Goal: Information Seeking & Learning: Learn about a topic

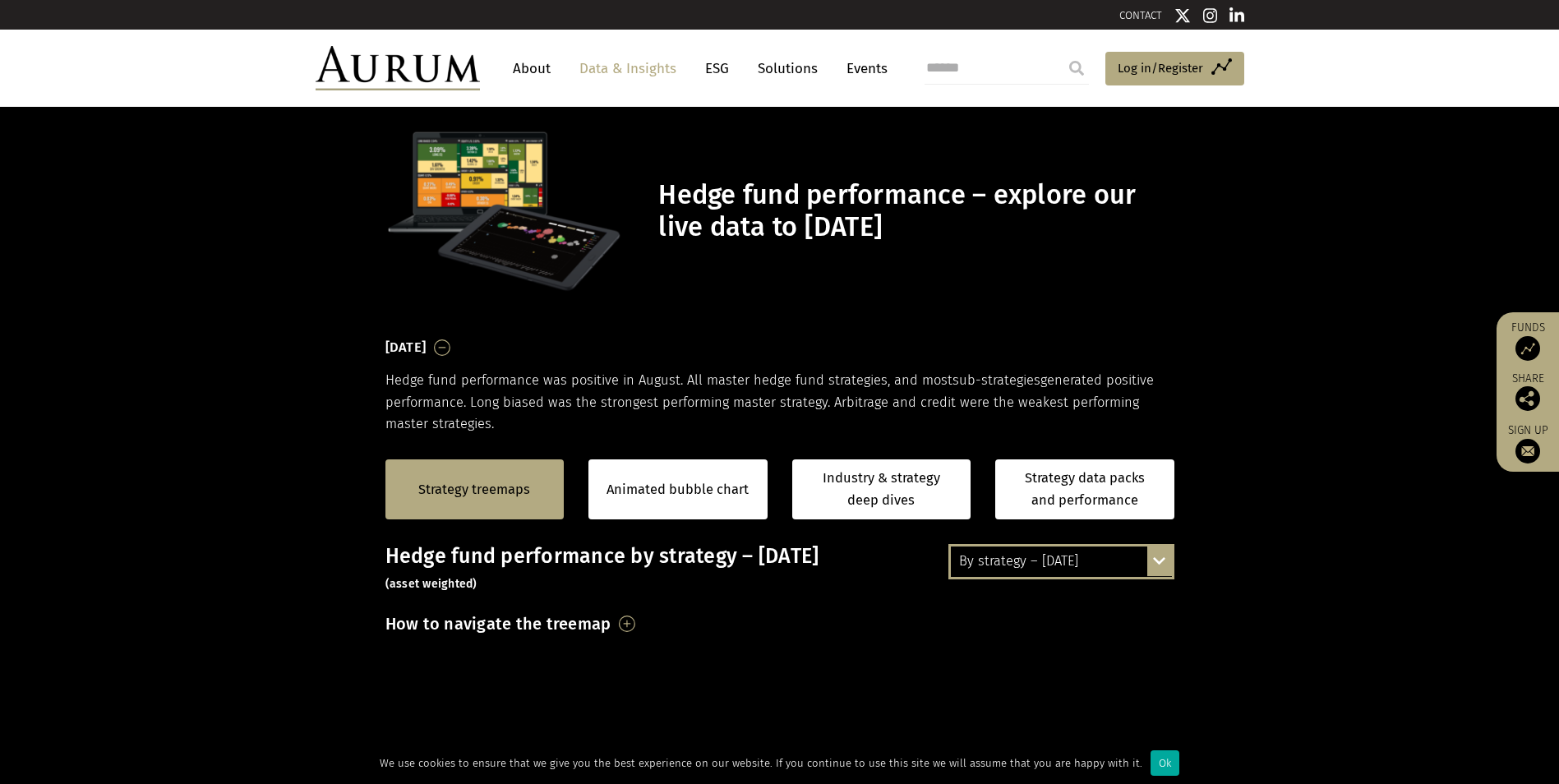
click at [470, 491] on link "Strategy treemaps" at bounding box center [474, 490] width 112 height 21
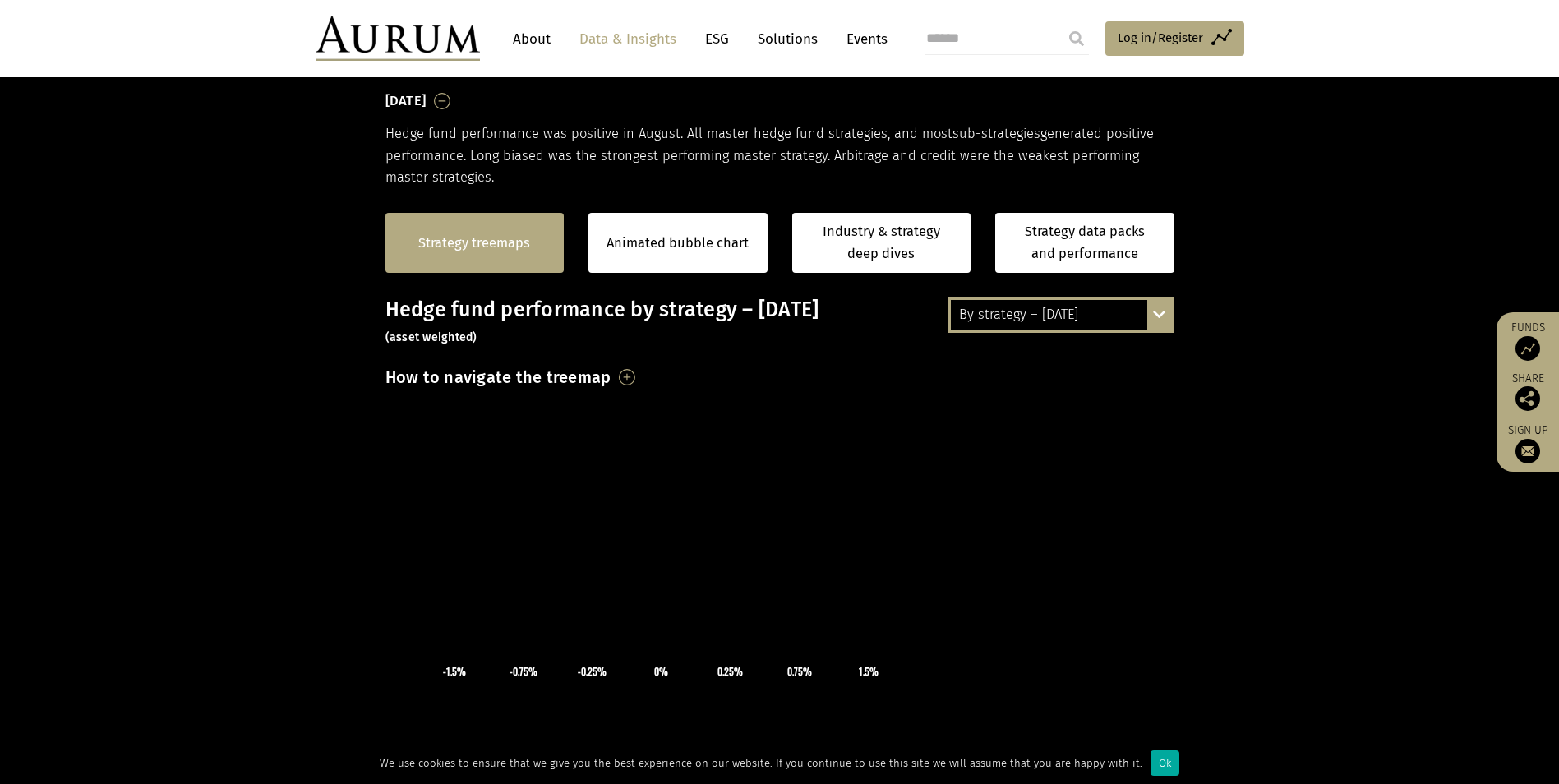
scroll to position [249, 0]
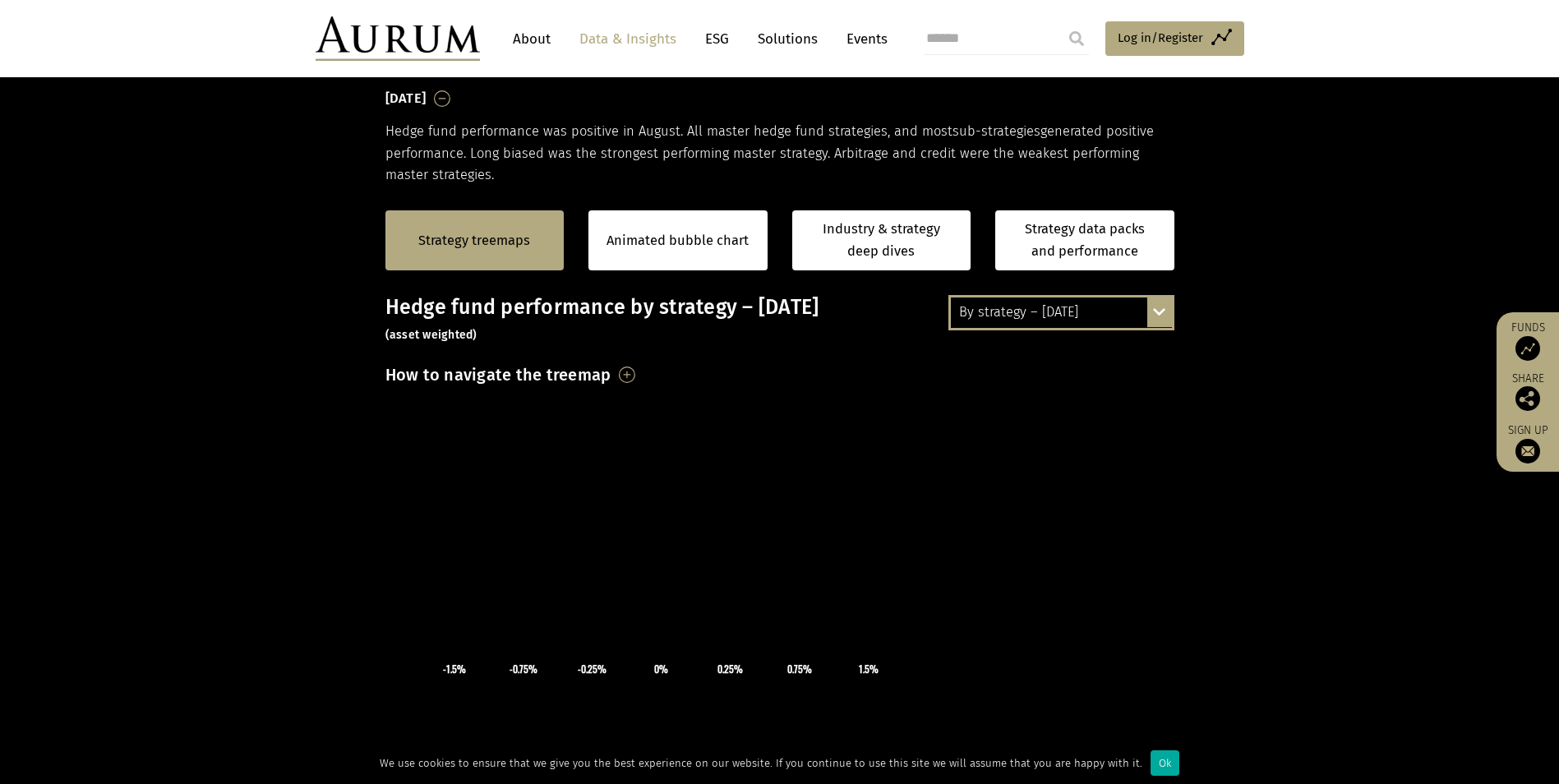
click at [1156, 318] on div "By strategy – [DATE] By strategy – [DATE] By strategy – year to date 2016 – [DA…" at bounding box center [1061, 311] width 226 height 34
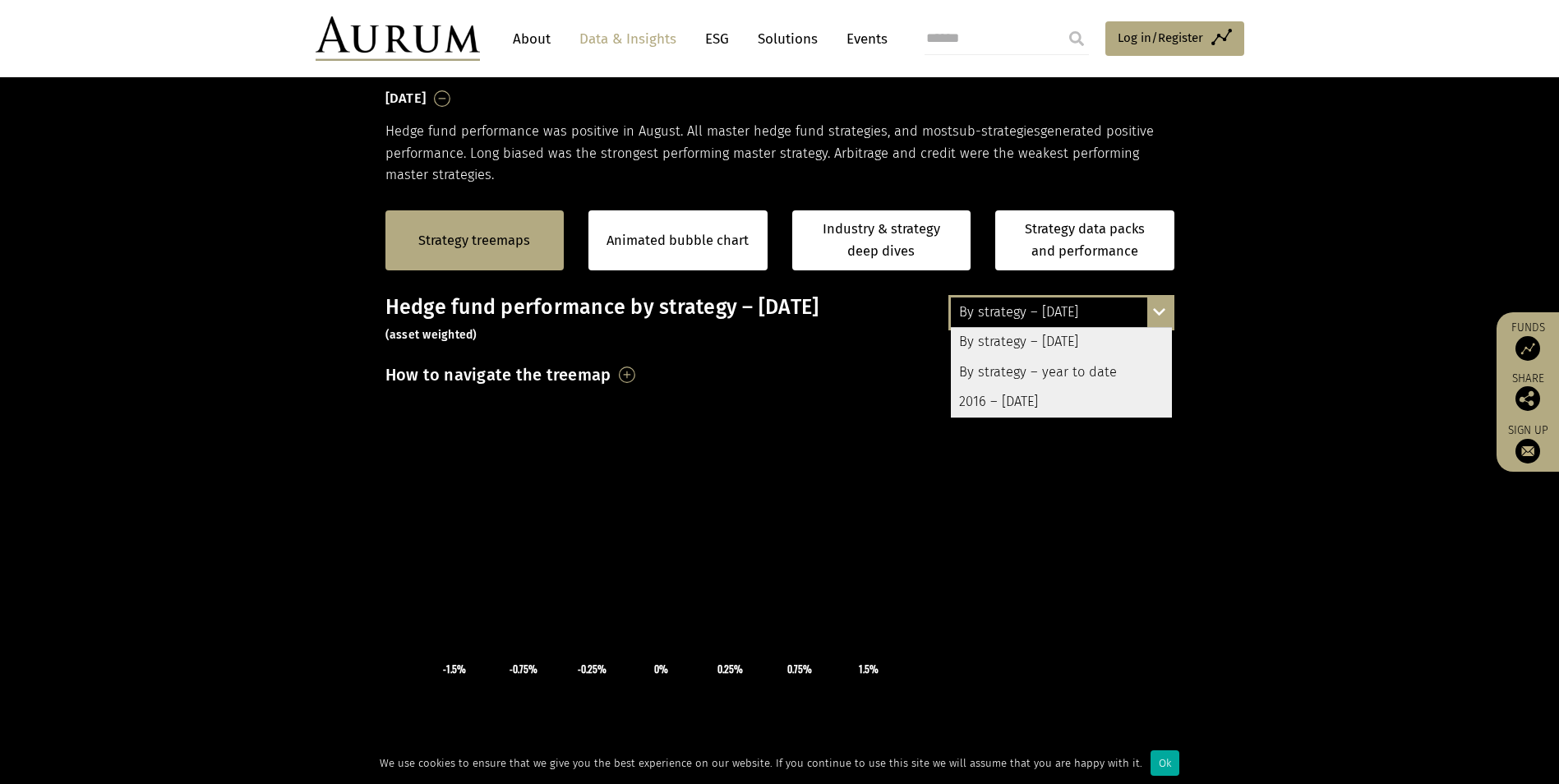
click at [1239, 385] on section "Strategy treemaps Animated bubble chart Industry & strategy deep dives Strategy…" at bounding box center [780, 698] width 1559 height 1027
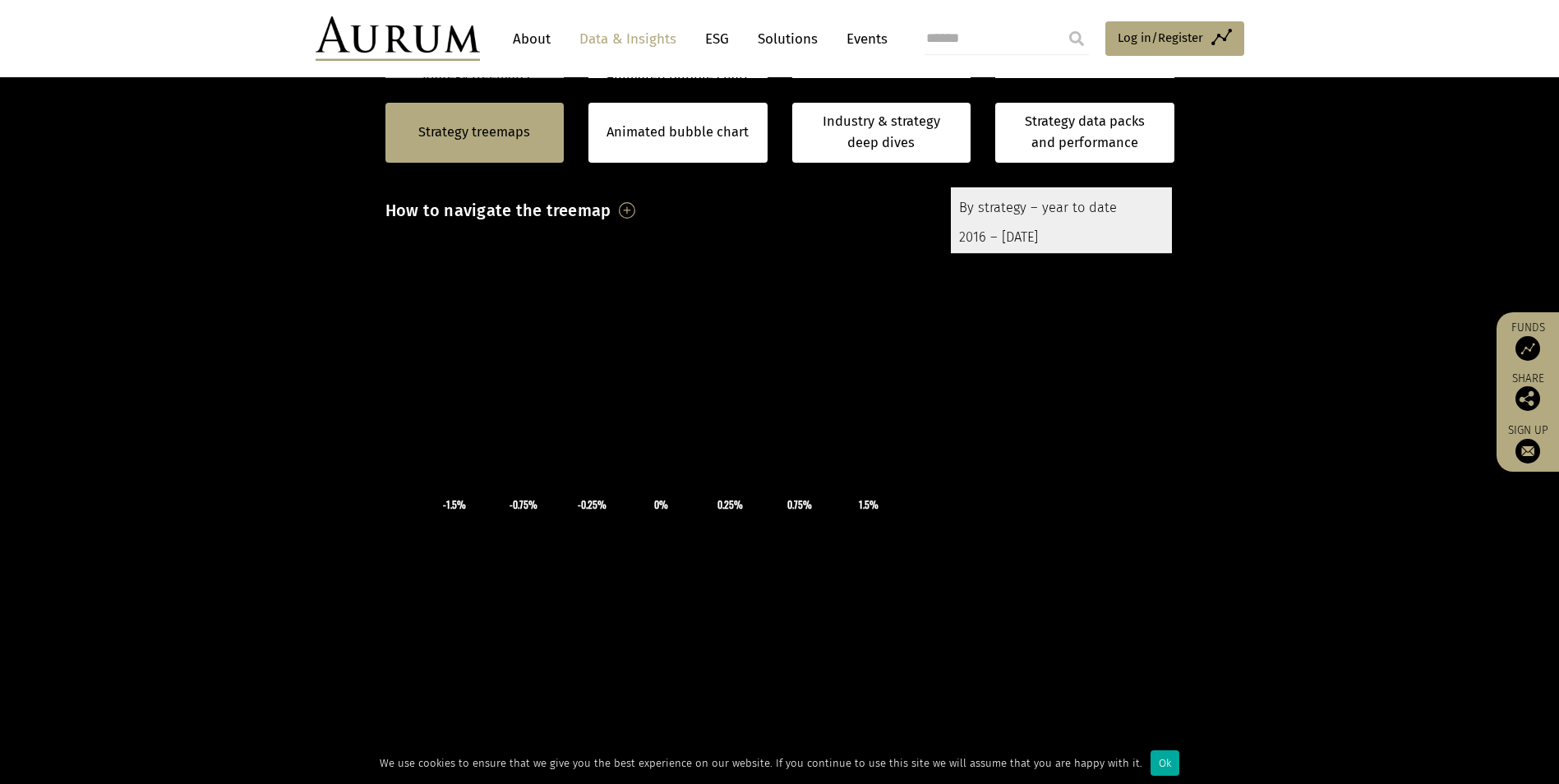
click at [612, 208] on h3 "How to navigate the treemap" at bounding box center [499, 210] width 226 height 28
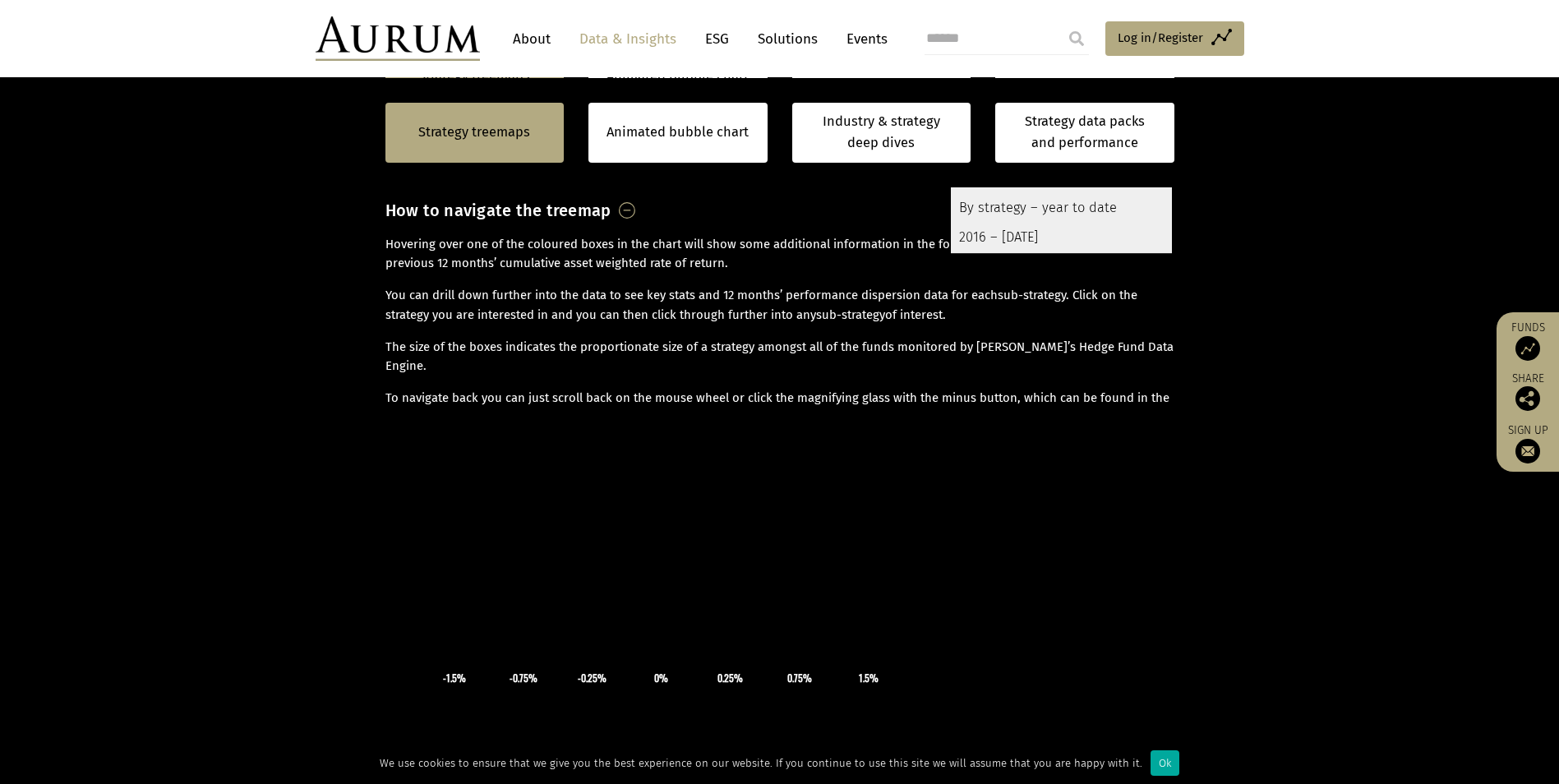
click at [612, 208] on h3 "How to navigate the treemap" at bounding box center [499, 210] width 226 height 28
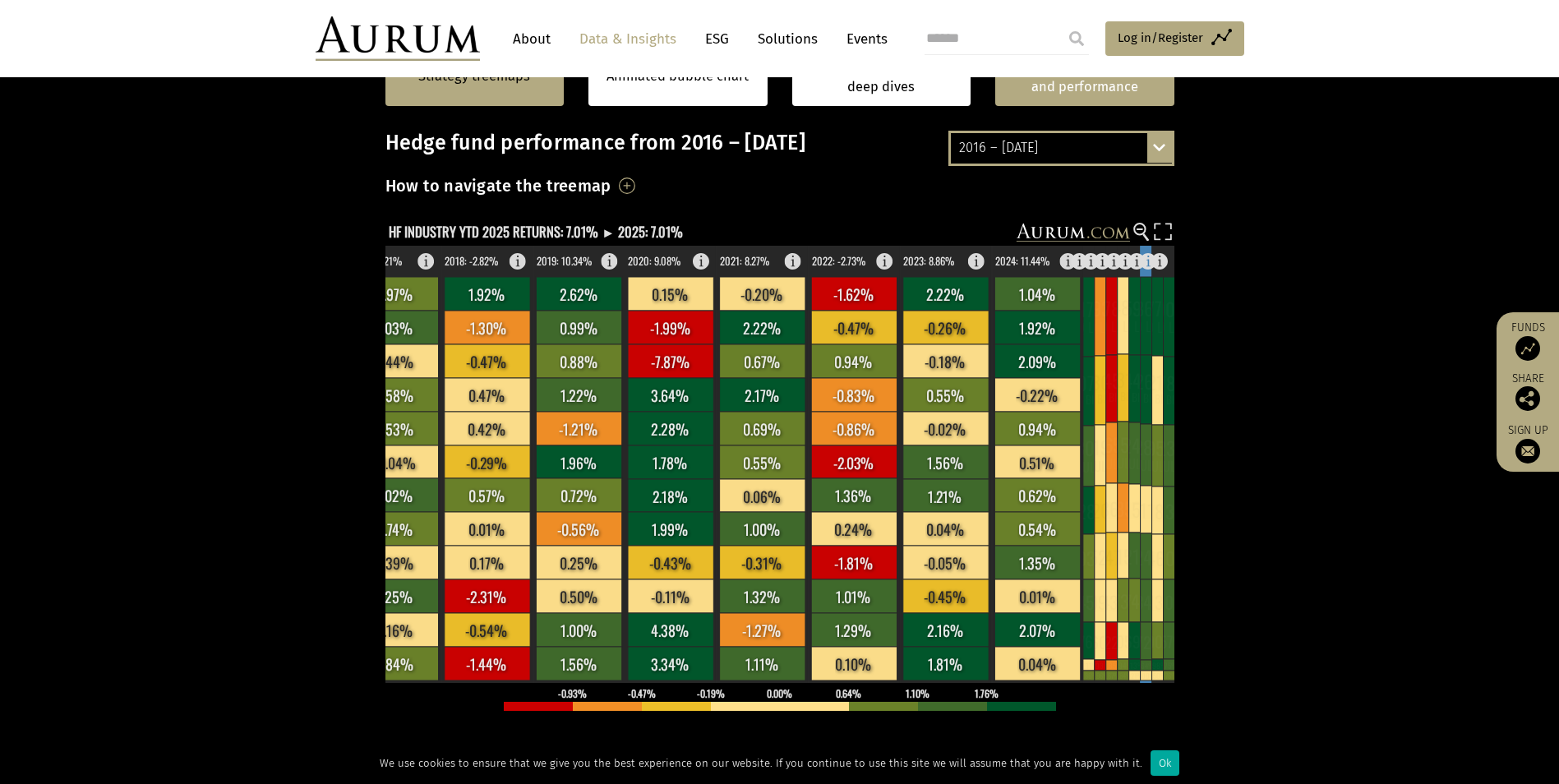
scroll to position [249, 0]
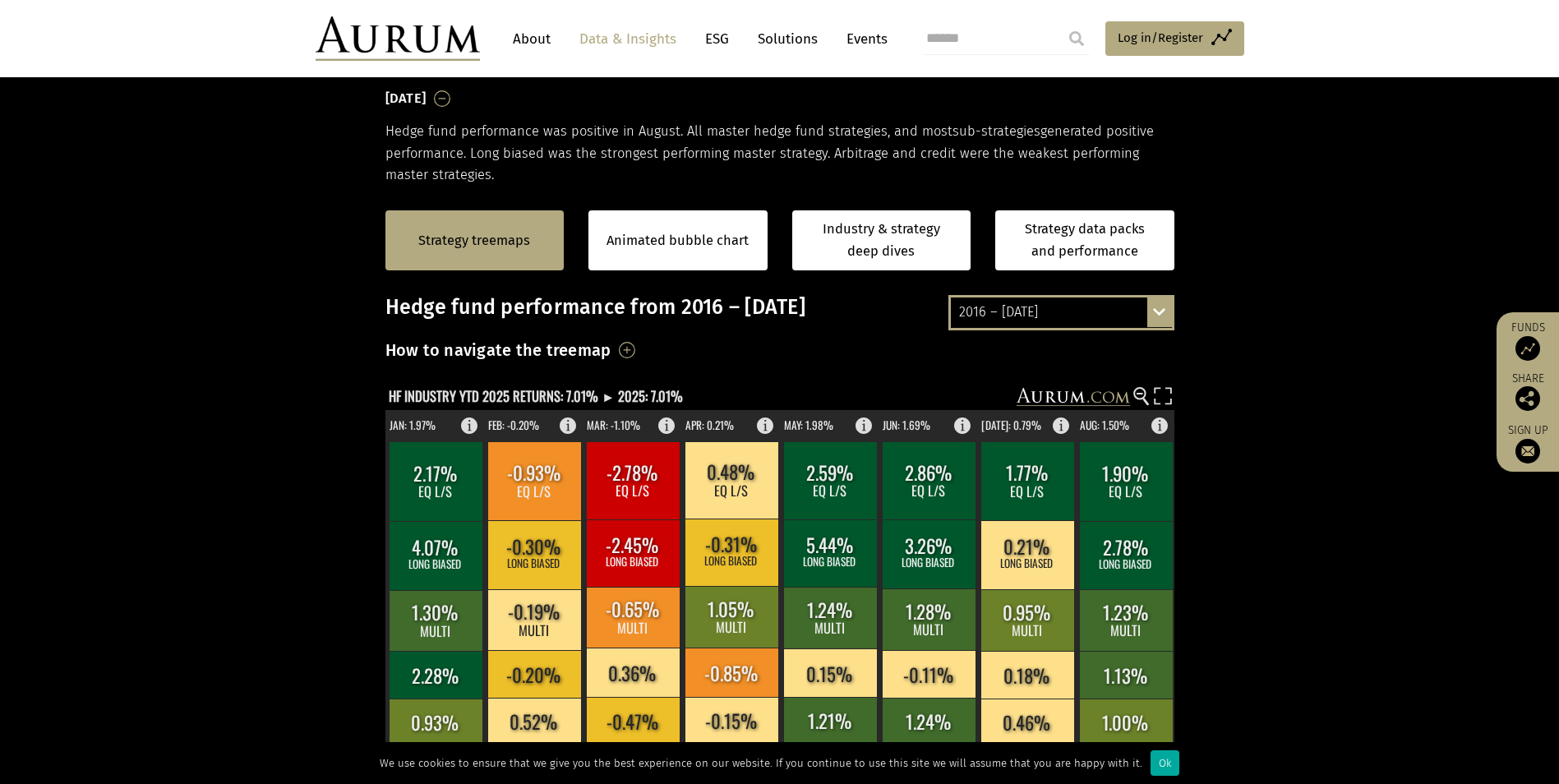
click at [1151, 315] on div "2016 – August 2025 By strategy – August 2025 By strategy – year to date 2016 – …" at bounding box center [1061, 311] width 226 height 34
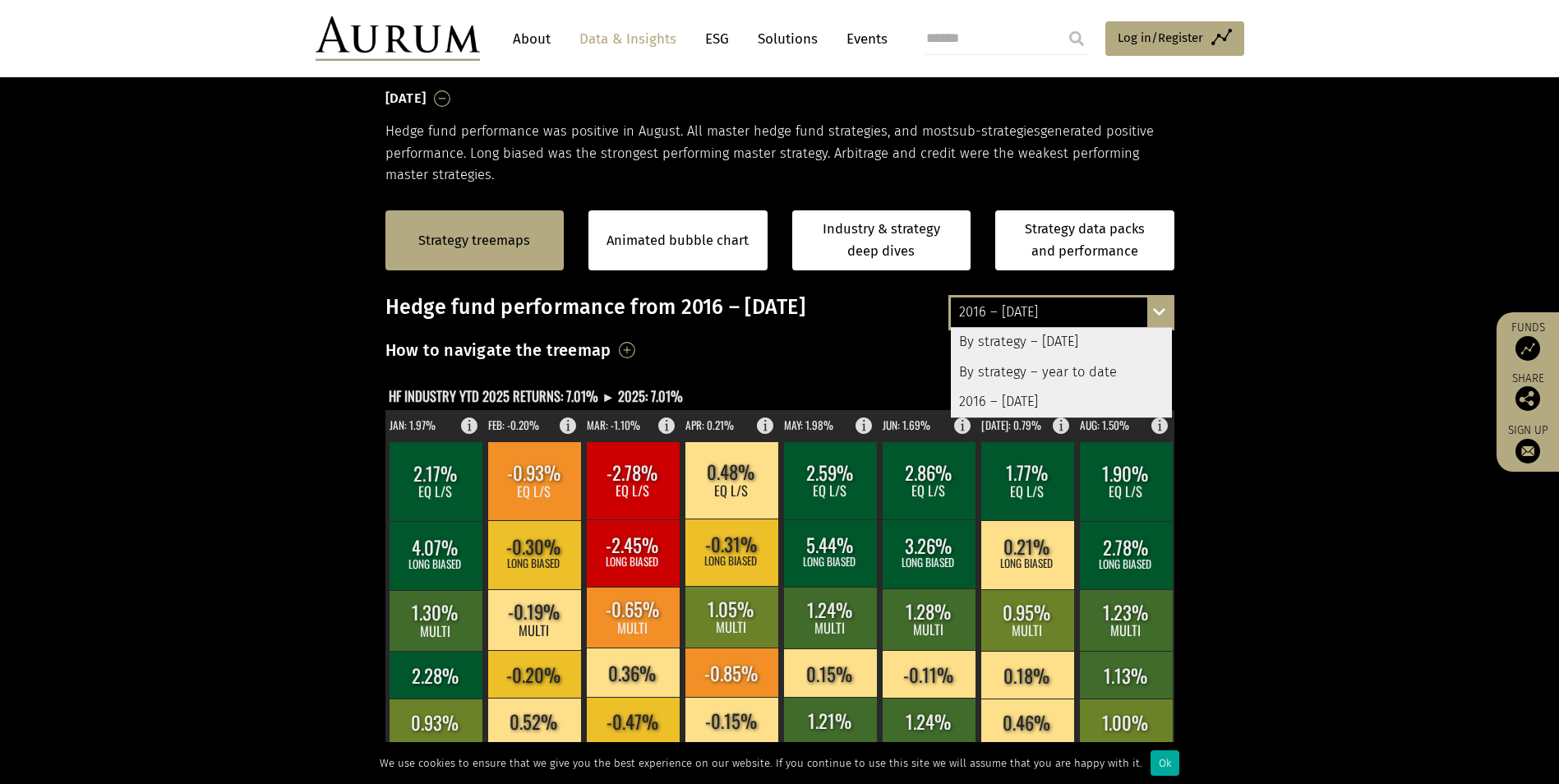
click at [1039, 375] on div "By strategy – year to date" at bounding box center [1061, 372] width 221 height 29
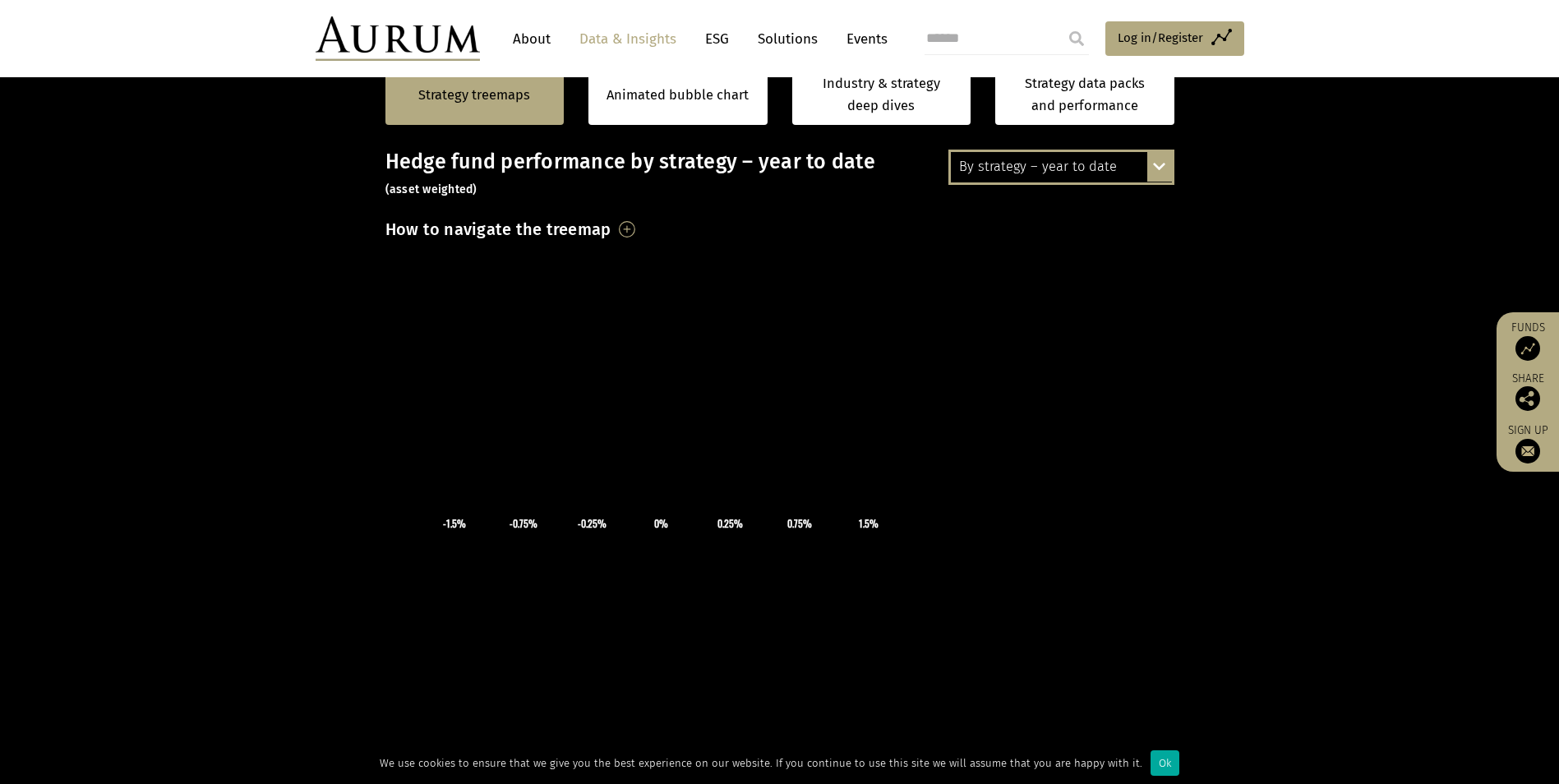
scroll to position [0, 0]
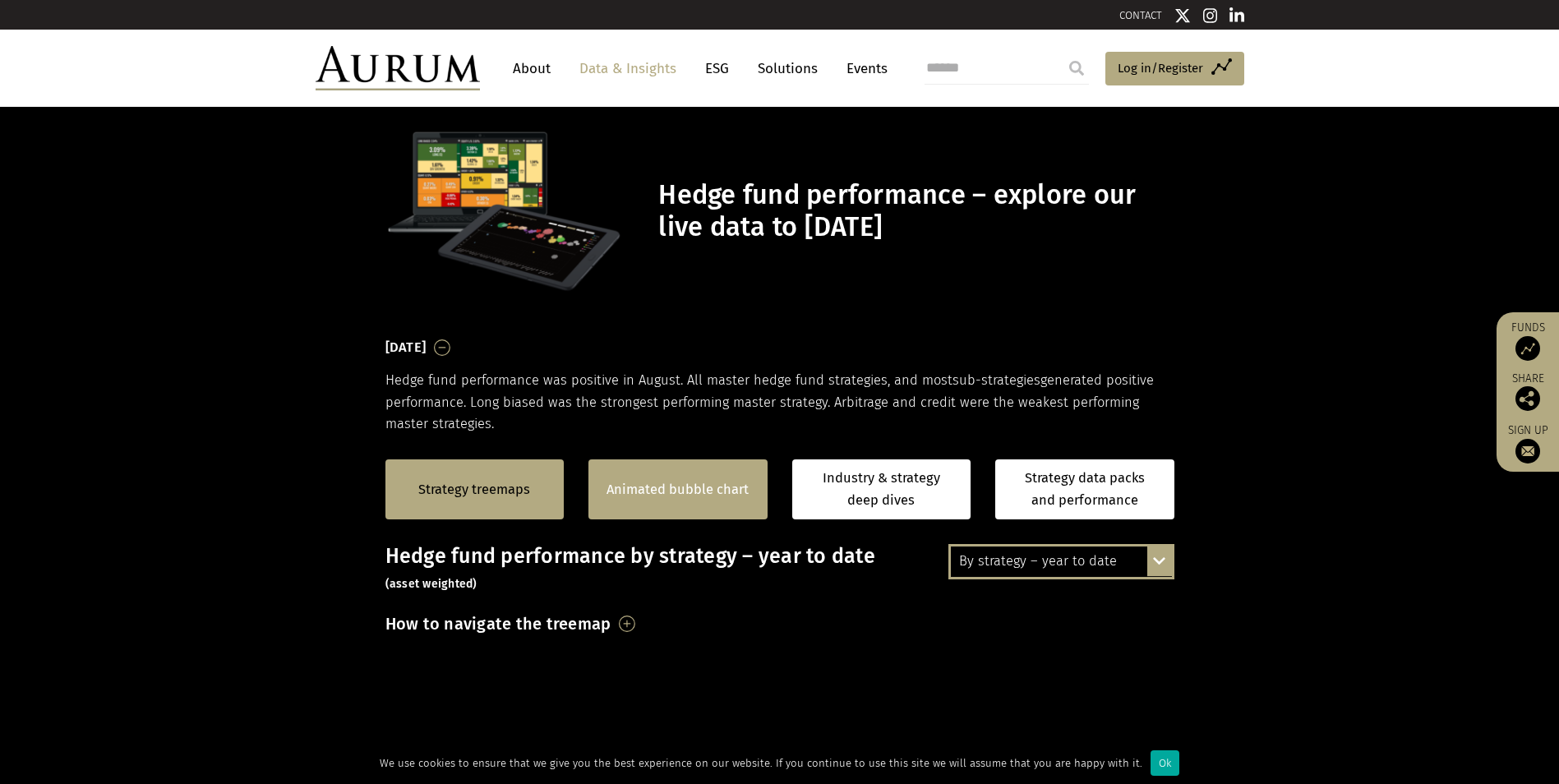
click at [695, 477] on div "Animated bubble chart" at bounding box center [678, 490] width 180 height 60
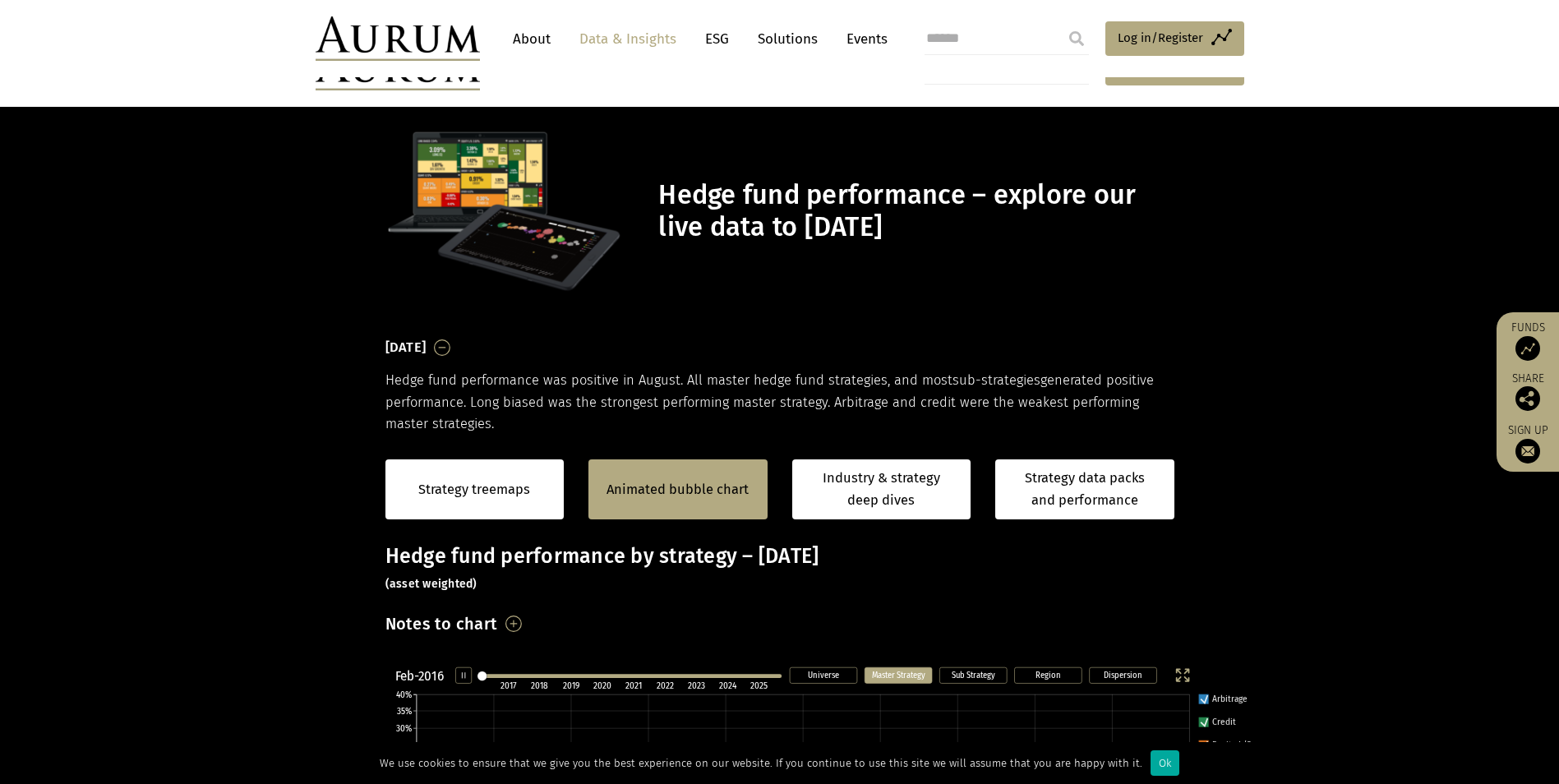
scroll to position [165, 0]
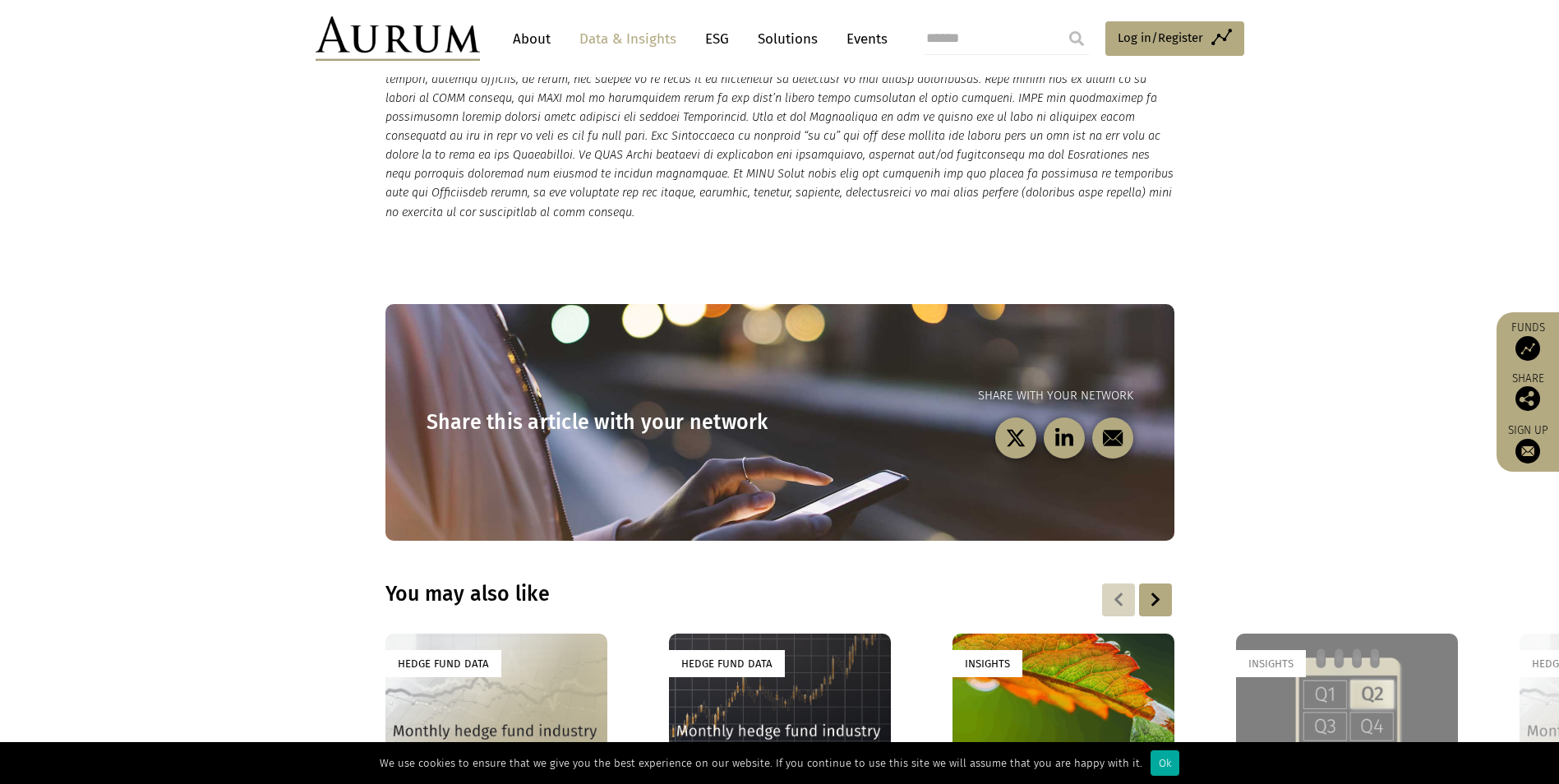
scroll to position [4601, 0]
